Goal: Task Accomplishment & Management: Use online tool/utility

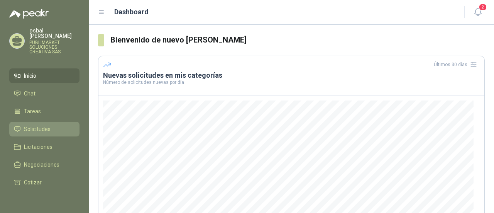
click at [37, 125] on span "Solicitudes" at bounding box center [37, 129] width 27 height 8
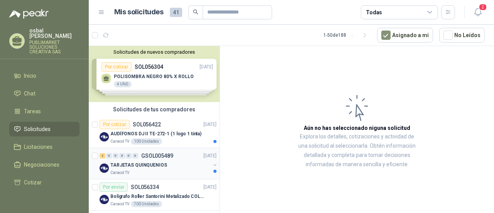
click at [165, 165] on div "TARJETAS QUINQUENIOS" at bounding box center [160, 164] width 100 height 9
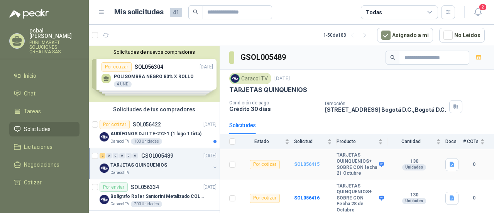
click at [312, 162] on b "SOL056415" at bounding box center [306, 163] width 25 height 5
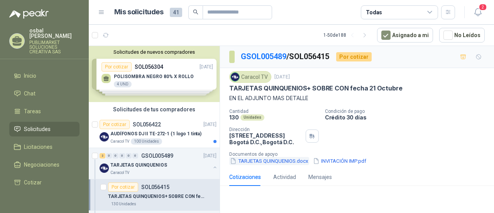
click at [278, 160] on button "TARJETAS QUINQUENIOS.docx" at bounding box center [269, 161] width 80 height 8
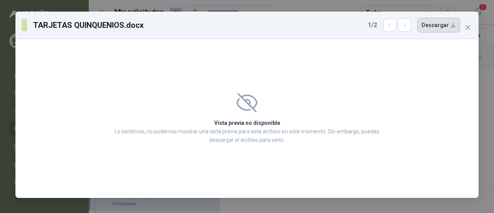
click at [432, 27] on button "Descargar" at bounding box center [438, 25] width 43 height 15
click at [468, 24] on button "Close" at bounding box center [468, 27] width 12 height 12
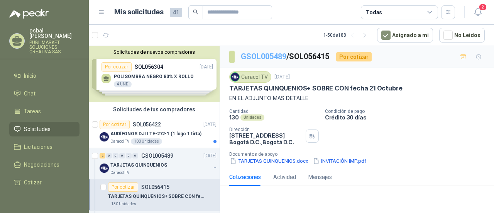
click at [275, 54] on link "GSOL005489" at bounding box center [264, 56] width 46 height 9
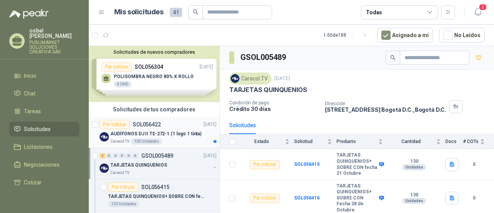
click at [181, 127] on div "Por cotizar SOL056422 [DATE]" at bounding box center [158, 124] width 117 height 9
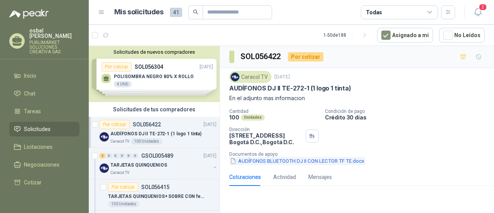
click at [307, 159] on button "AUDÍFONOS BLUETOOTH DJ II CON LECTOR TF TE.docx" at bounding box center [297, 161] width 136 height 8
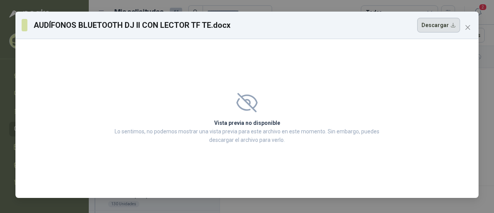
click at [444, 26] on button "Descargar" at bounding box center [438, 25] width 43 height 15
click at [469, 27] on icon "close" at bounding box center [468, 27] width 5 height 5
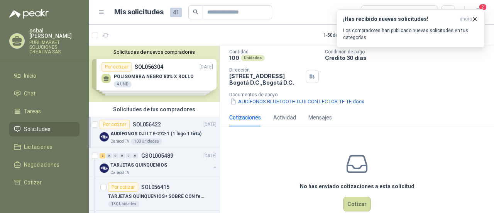
scroll to position [61, 0]
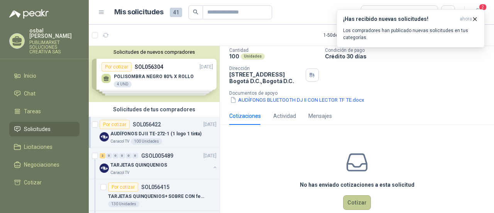
click at [357, 200] on button "Cotizar" at bounding box center [357, 202] width 28 height 15
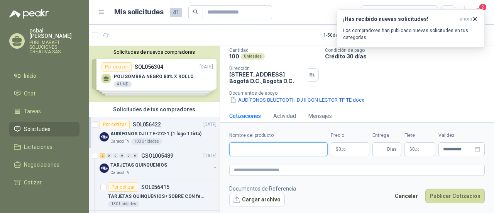
click at [244, 148] on input "Nombre del producto" at bounding box center [278, 149] width 98 height 14
paste input "**********"
type input "**********"
click at [237, 170] on textarea at bounding box center [357, 169] width 256 height 11
paste textarea "**********"
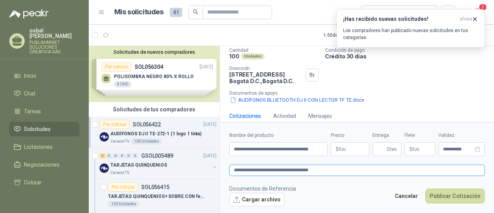
type textarea "**********"
click at [339, 149] on span "0 ,00" at bounding box center [342, 149] width 7 height 5
click at [477, 17] on icon "button" at bounding box center [475, 19] width 7 height 7
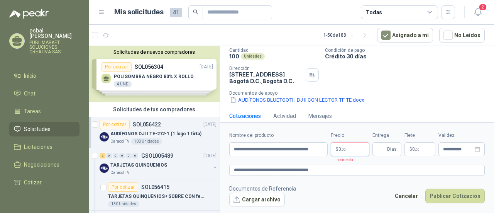
click at [350, 148] on p "$ 0 ,00" at bounding box center [350, 149] width 39 height 14
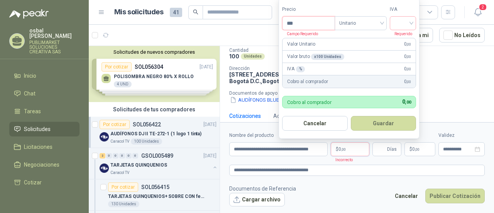
click at [308, 22] on input "***" at bounding box center [309, 23] width 52 height 13
click at [414, 22] on div at bounding box center [403, 23] width 26 height 14
type input "********"
click at [402, 40] on div "19%" at bounding box center [405, 40] width 14 height 8
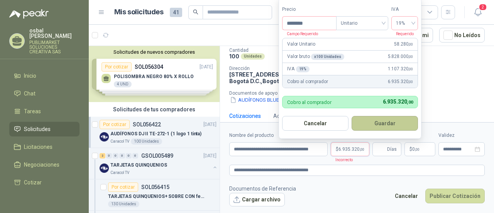
click at [394, 122] on button "Guardar" at bounding box center [385, 123] width 66 height 15
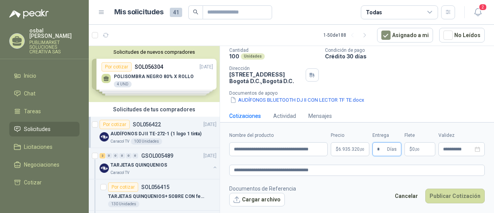
scroll to position [69, 0]
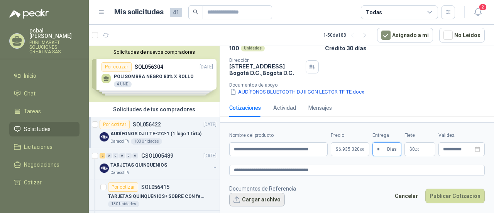
type input "*"
click at [269, 200] on button "Cargar archivo" at bounding box center [257, 200] width 56 height 14
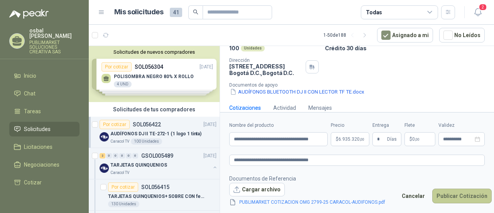
click at [444, 196] on button "Publicar Cotización" at bounding box center [461, 195] width 59 height 15
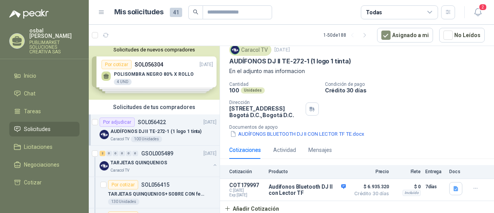
scroll to position [0, 0]
